Goal: Task Accomplishment & Management: Manage account settings

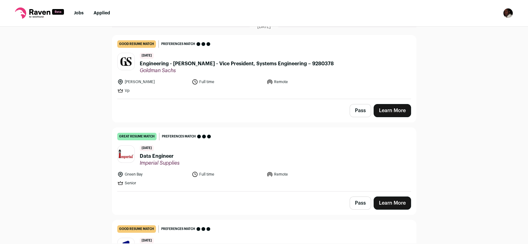
scroll to position [174, 0]
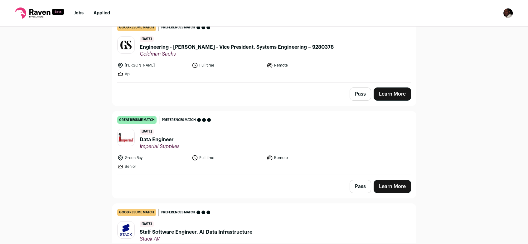
click at [383, 183] on link "Learn More" at bounding box center [392, 186] width 37 height 13
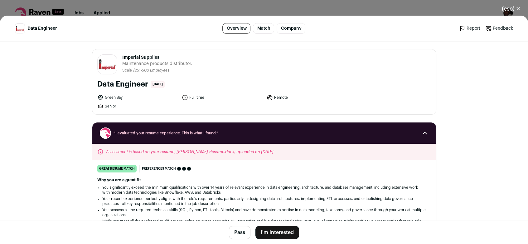
click at [515, 11] on button "(esc) ✕" at bounding box center [511, 9] width 34 height 14
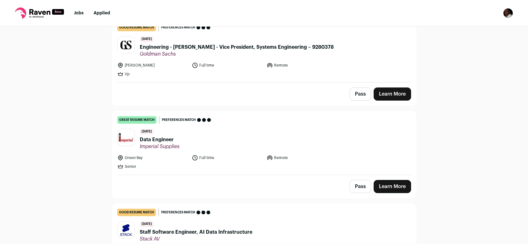
click at [508, 13] on img "Open dropdown" at bounding box center [508, 13] width 10 height 10
click at [469, 76] on button "Logout" at bounding box center [478, 77] width 69 height 15
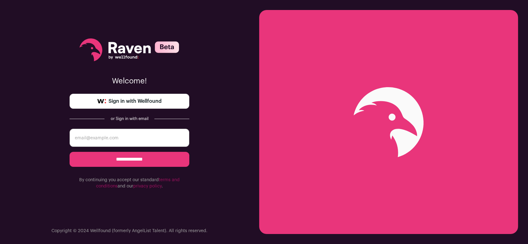
click at [93, 102] on link "Sign in with Wellfound" at bounding box center [130, 101] width 120 height 15
click at [123, 136] on input "email" at bounding box center [130, 137] width 120 height 18
type input "chrisrosss@yahoo.com"
click at [118, 161] on input "**********" at bounding box center [130, 159] width 120 height 15
click at [118, 138] on input "email" at bounding box center [130, 137] width 120 height 18
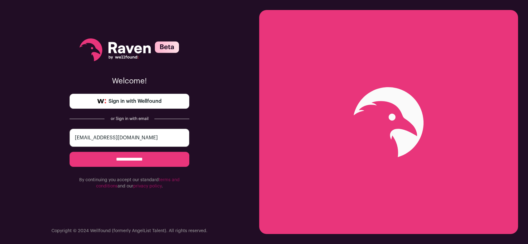
type input "chrisrosss@yahoo.com"
click at [70, 152] on input "**********" at bounding box center [130, 159] width 120 height 15
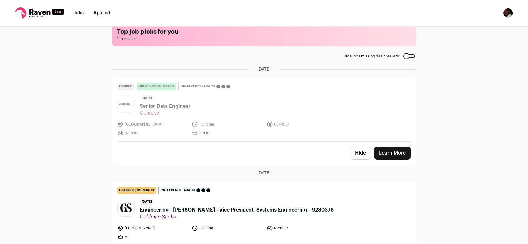
scroll to position [157, 0]
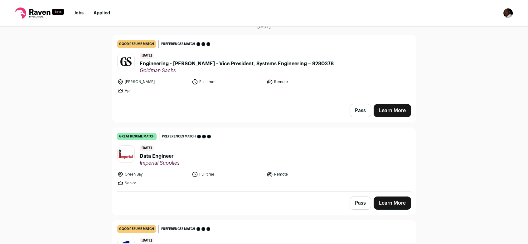
click at [155, 154] on span "Data Engineer" at bounding box center [160, 155] width 40 height 7
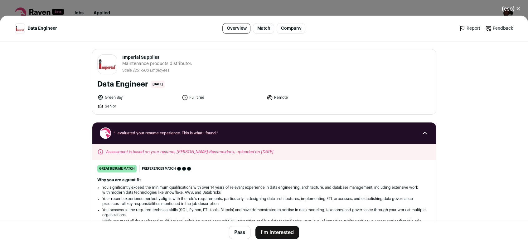
click at [517, 10] on button "(esc) ✕" at bounding box center [511, 9] width 34 height 14
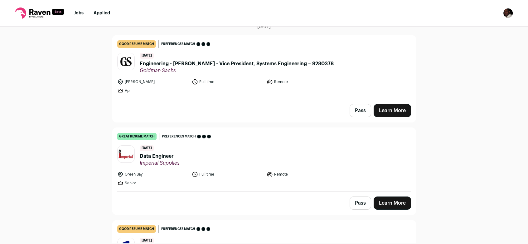
click at [511, 14] on img "Open dropdown" at bounding box center [508, 13] width 10 height 10
click at [467, 63] on link "FAQs" at bounding box center [478, 61] width 69 height 15
click at [43, 14] on icon at bounding box center [39, 12] width 21 height 6
click at [57, 14] on rect at bounding box center [58, 12] width 12 height 6
click at [100, 15] on link "Applied" at bounding box center [102, 13] width 17 height 4
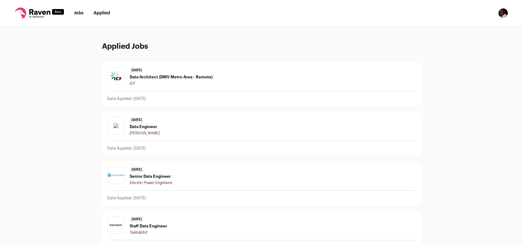
click at [82, 15] on link "Jobs" at bounding box center [79, 13] width 10 height 4
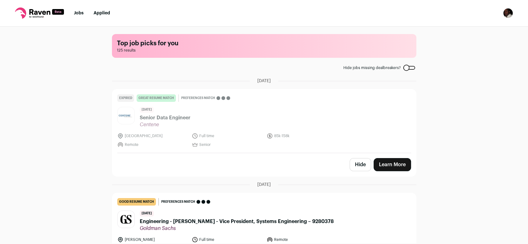
click at [509, 16] on img "Open dropdown" at bounding box center [508, 13] width 10 height 10
click at [464, 27] on link "Settings" at bounding box center [478, 29] width 69 height 15
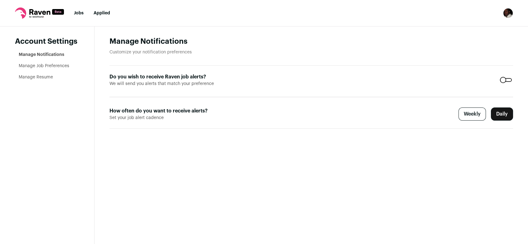
click at [35, 78] on link "Manage Resume" at bounding box center [36, 77] width 34 height 4
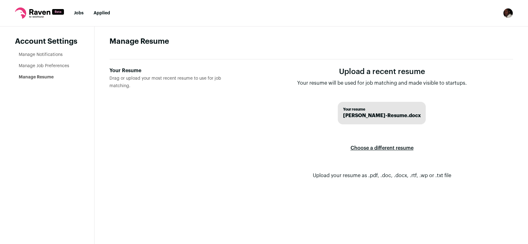
click at [168, 76] on span "Drag or upload your most recent resume to use for job matching." at bounding box center [165, 82] width 112 height 12
click at [0, 0] on input "Your Resume Drag or upload your most recent resume to use for job matching." at bounding box center [0, 0] width 0 height 0
click at [384, 147] on label "Choose a different resume" at bounding box center [381, 147] width 63 height 17
click at [0, 0] on input "Your Resume Drag or upload your most recent resume to use for job matching." at bounding box center [0, 0] width 0 height 0
click at [134, 68] on div "Your Resume" at bounding box center [174, 70] width 131 height 7
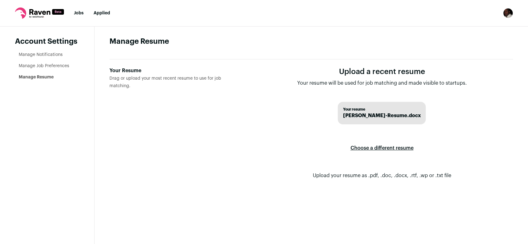
click at [0, 0] on input "Your Resume Drag or upload your most recent resume to use for job matching." at bounding box center [0, 0] width 0 height 0
click at [51, 65] on link "Manage Job Preferences" at bounding box center [44, 66] width 51 height 4
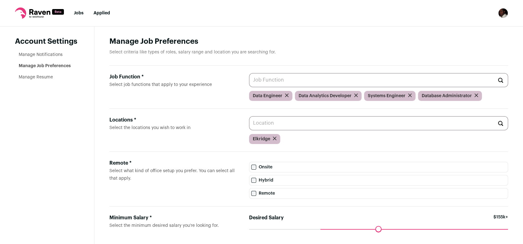
click at [77, 14] on link "Jobs" at bounding box center [79, 13] width 10 height 4
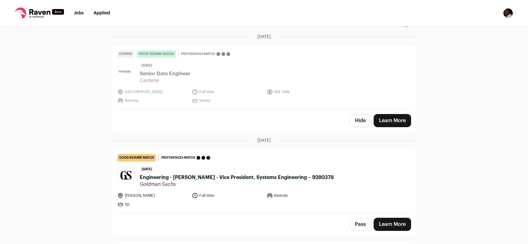
scroll to position [190, 0]
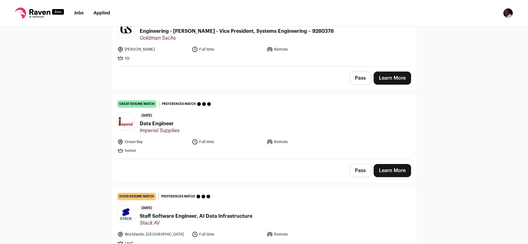
click at [393, 166] on link "Learn More" at bounding box center [392, 170] width 37 height 13
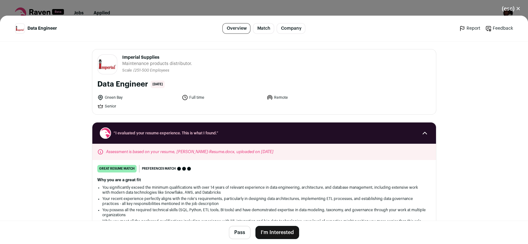
click at [495, 29] on link "Feedback" at bounding box center [499, 28] width 28 height 6
click at [472, 29] on link "Report" at bounding box center [469, 28] width 21 height 6
click at [376, 70] on header "Imperial Supplies imperialsupplies.com Public / Private Private Valuation $112M…" at bounding box center [264, 64] width 334 height 20
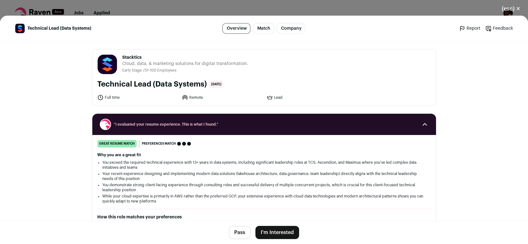
click at [517, 11] on button "(esc) ✕" at bounding box center [511, 9] width 34 height 14
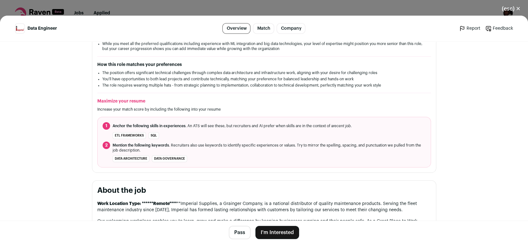
scroll to position [179, 0]
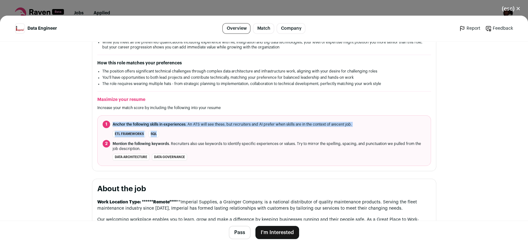
drag, startPoint x: 110, startPoint y: 123, endPoint x: 157, endPoint y: 133, distance: 48.1
click at [157, 133] on ol "1 Anchor the following skills in experiences . An ATS will see these, but recru…" at bounding box center [264, 140] width 334 height 51
drag, startPoint x: 157, startPoint y: 133, endPoint x: 150, endPoint y: 133, distance: 6.9
copy ol "Anchor the following skills in experiences . An ATS will see these, but recruit…"
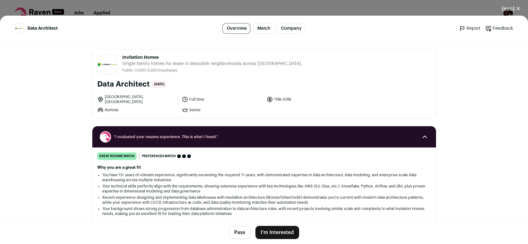
click at [263, 232] on button "I'm Interested" at bounding box center [277, 231] width 44 height 13
